Goal: Transaction & Acquisition: Purchase product/service

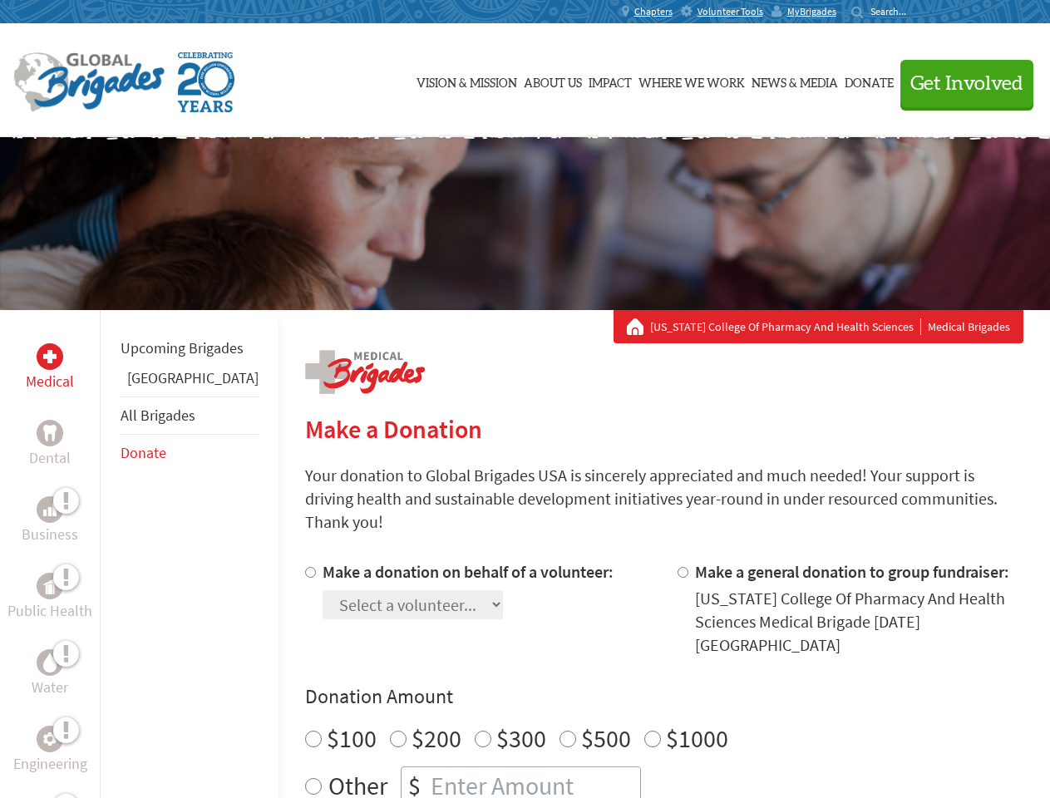
click at [918, 12] on div "Search for:" at bounding box center [885, 11] width 67 height 13
click at [960, 83] on span "Get Involved" at bounding box center [967, 84] width 113 height 20
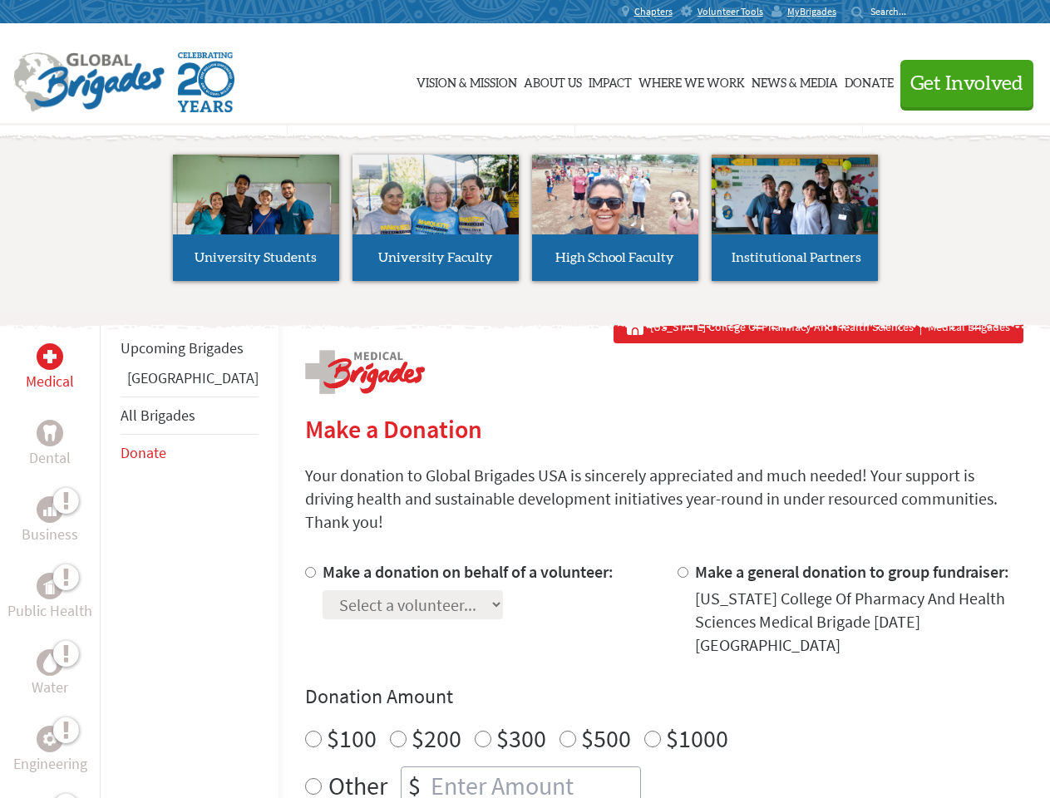
click at [110, 554] on div "Upcoming Brigades Panama All Brigades Donate" at bounding box center [189, 709] width 179 height 798
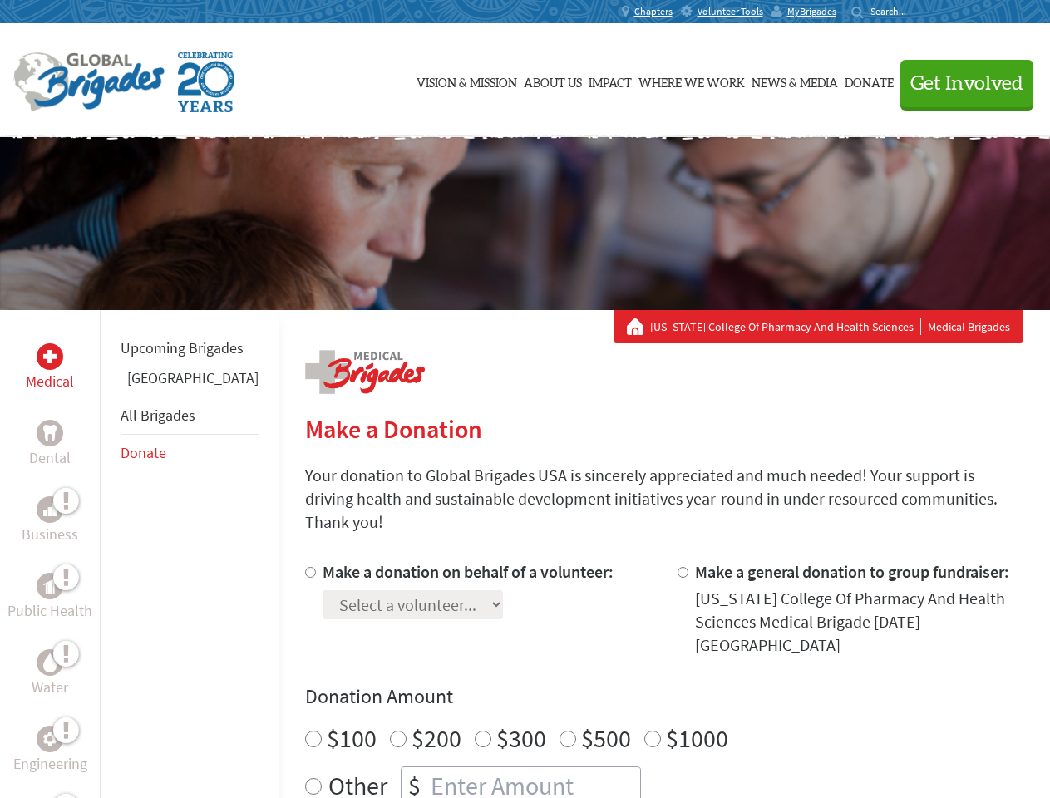
click at [635, 684] on div "Donation Amount $100 $200 $300 $500 $1000 Other $" at bounding box center [664, 744] width 718 height 121
click at [305, 567] on input "Make a donation on behalf of a volunteer:" at bounding box center [310, 572] width 11 height 11
radio input "true"
click at [678, 567] on input "Make a general donation to group fundraiser:" at bounding box center [683, 572] width 11 height 11
radio input "true"
